Goal: Task Accomplishment & Management: Manage account settings

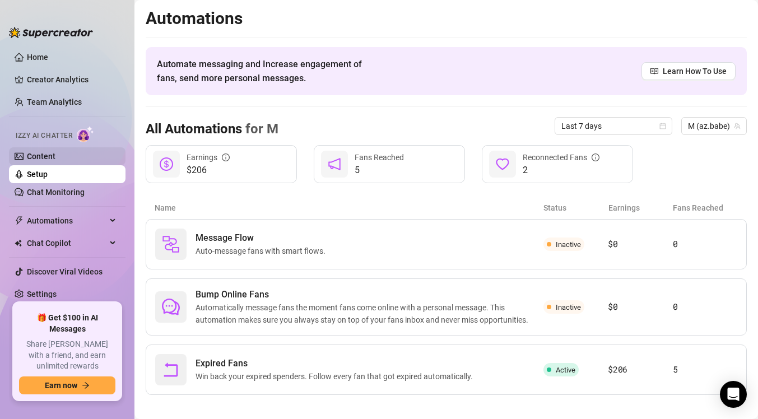
click at [55, 155] on link "Content" at bounding box center [41, 156] width 29 height 9
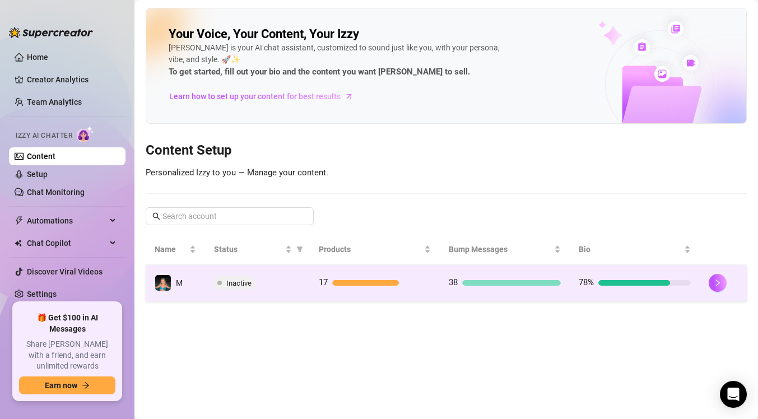
click at [270, 282] on div "Inactive" at bounding box center [257, 282] width 86 height 13
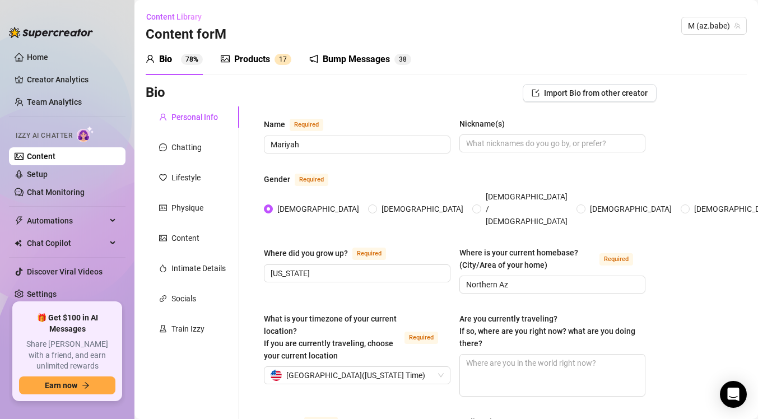
click at [345, 60] on div "Bump Messages" at bounding box center [356, 59] width 67 height 13
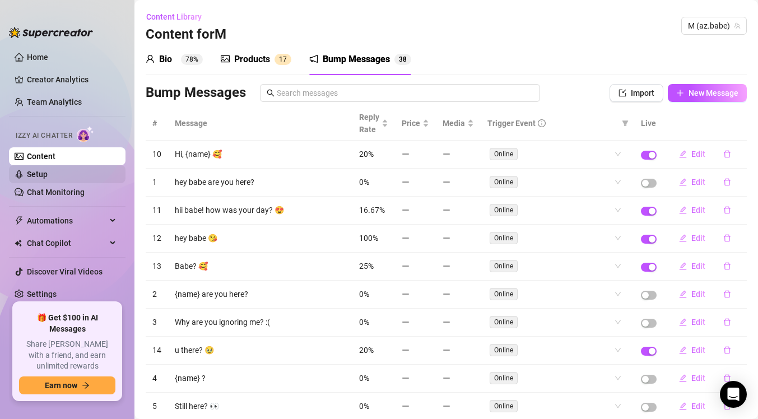
click at [48, 174] on link "Setup" at bounding box center [37, 174] width 21 height 9
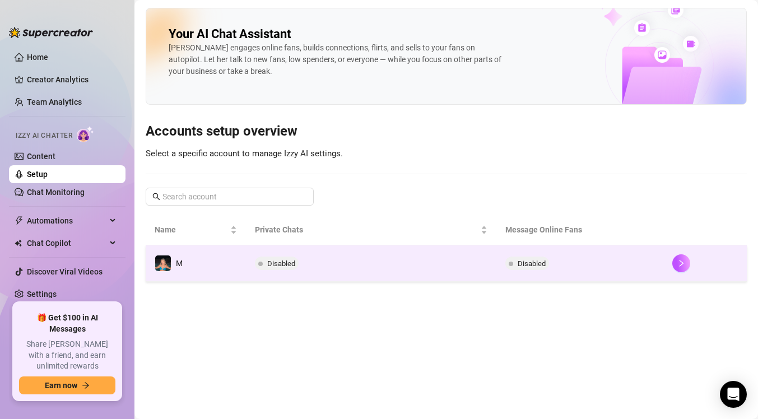
click at [330, 276] on td "Disabled" at bounding box center [371, 263] width 250 height 36
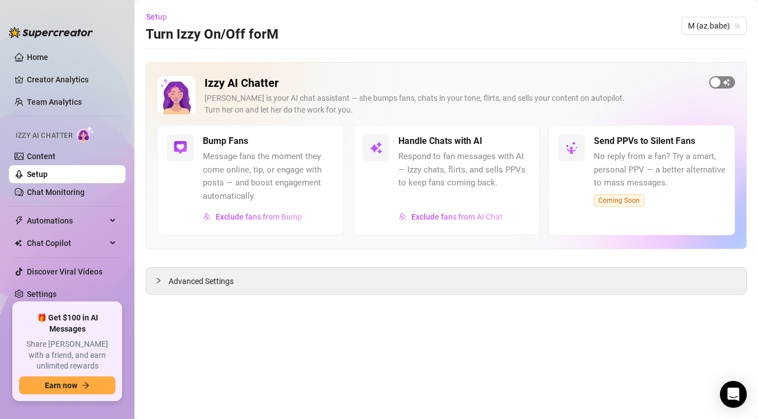
click at [729, 80] on span "button" at bounding box center [722, 82] width 26 height 12
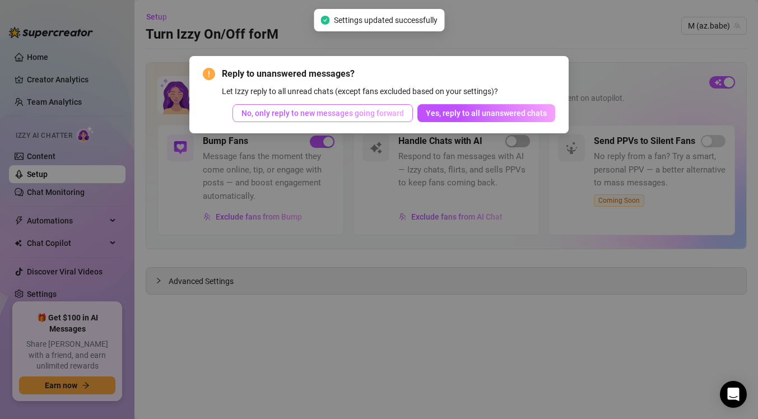
click at [365, 115] on span "No, only reply to new messages going forward" at bounding box center [322, 113] width 162 height 9
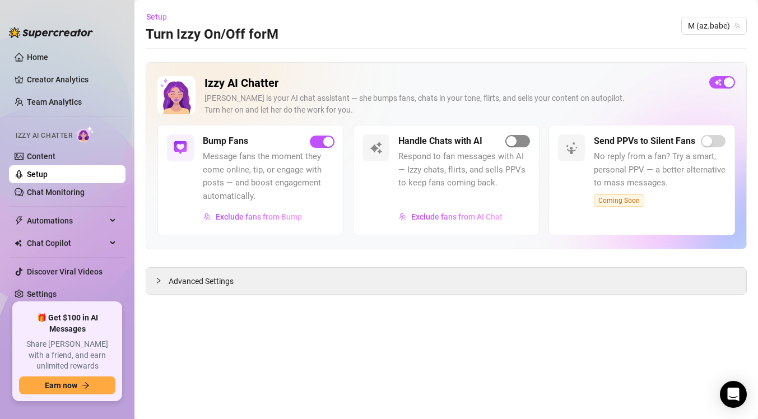
click at [515, 141] on div "button" at bounding box center [511, 141] width 10 height 10
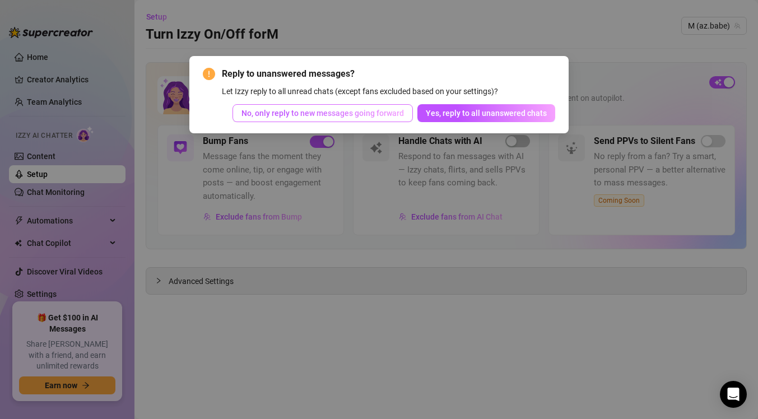
click at [354, 116] on span "No, only reply to new messages going forward" at bounding box center [322, 113] width 162 height 9
